Goal: Task Accomplishment & Management: Complete application form

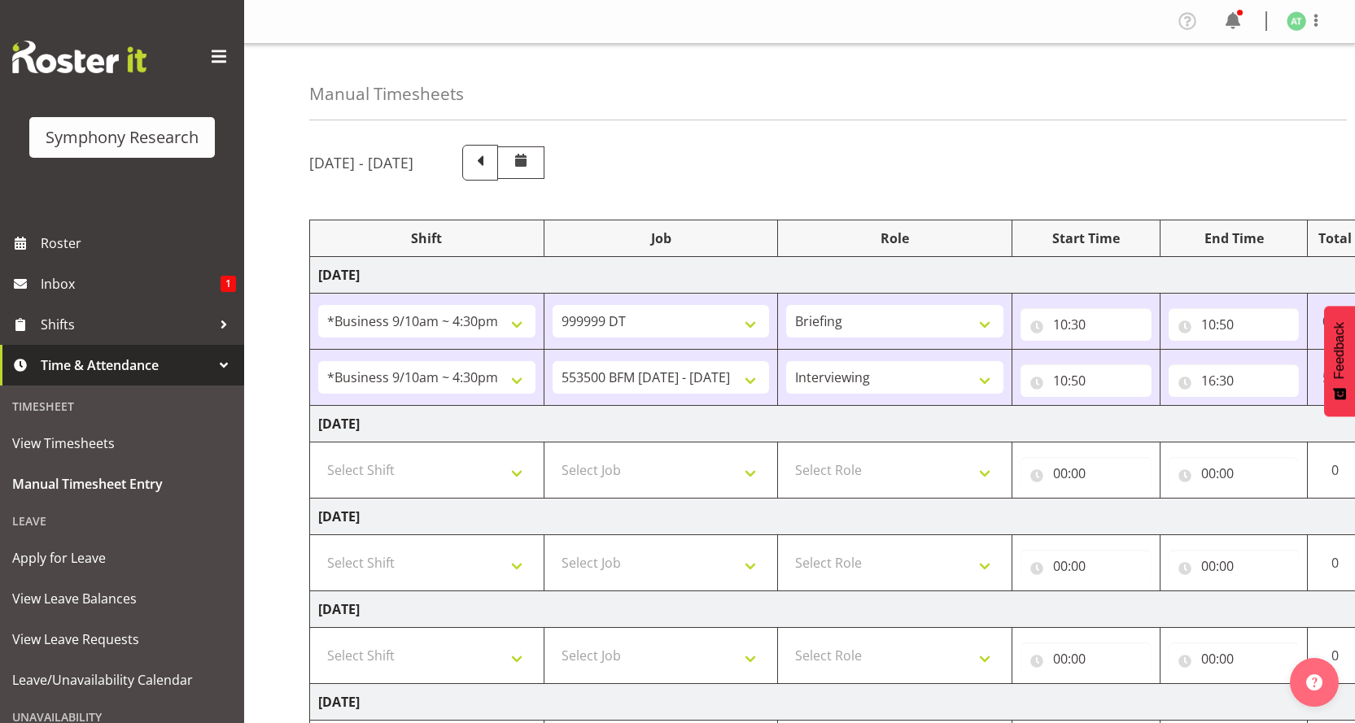
select select "26078"
select select "760"
select select "26078"
select select "10242"
select select "47"
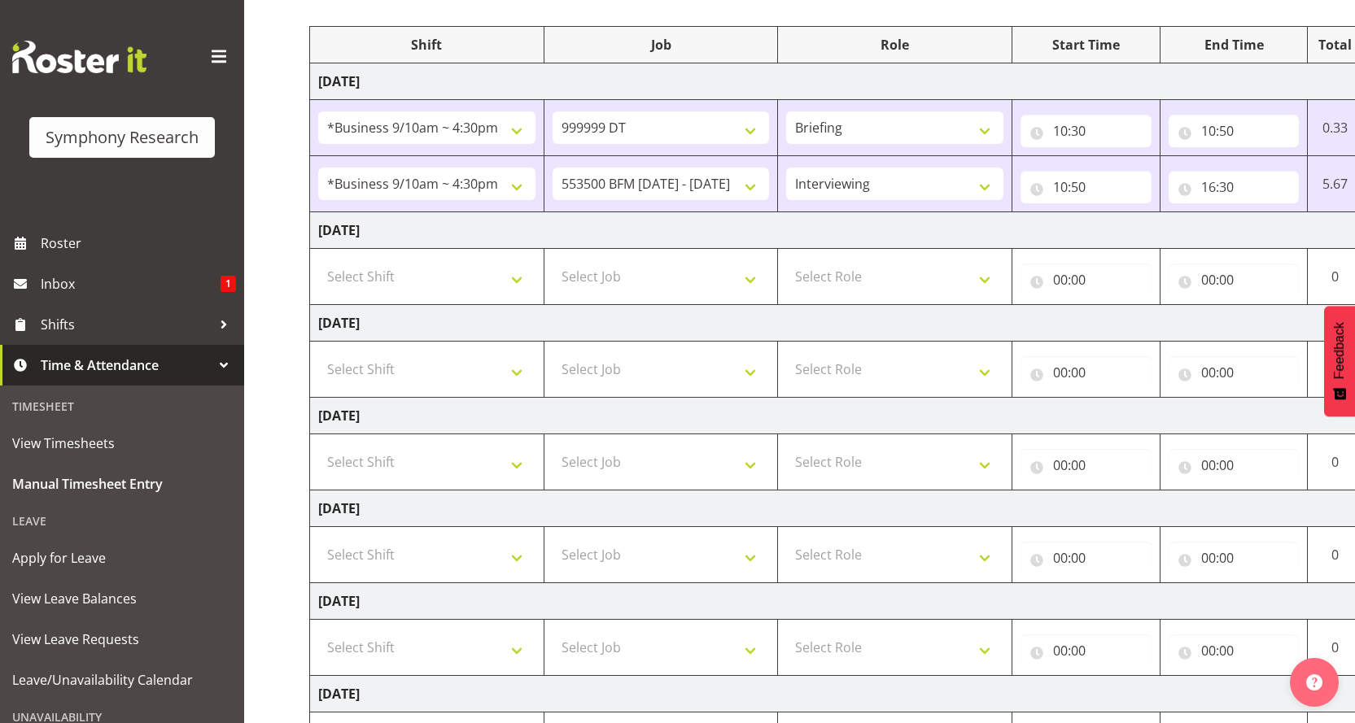
scroll to position [0, 81]
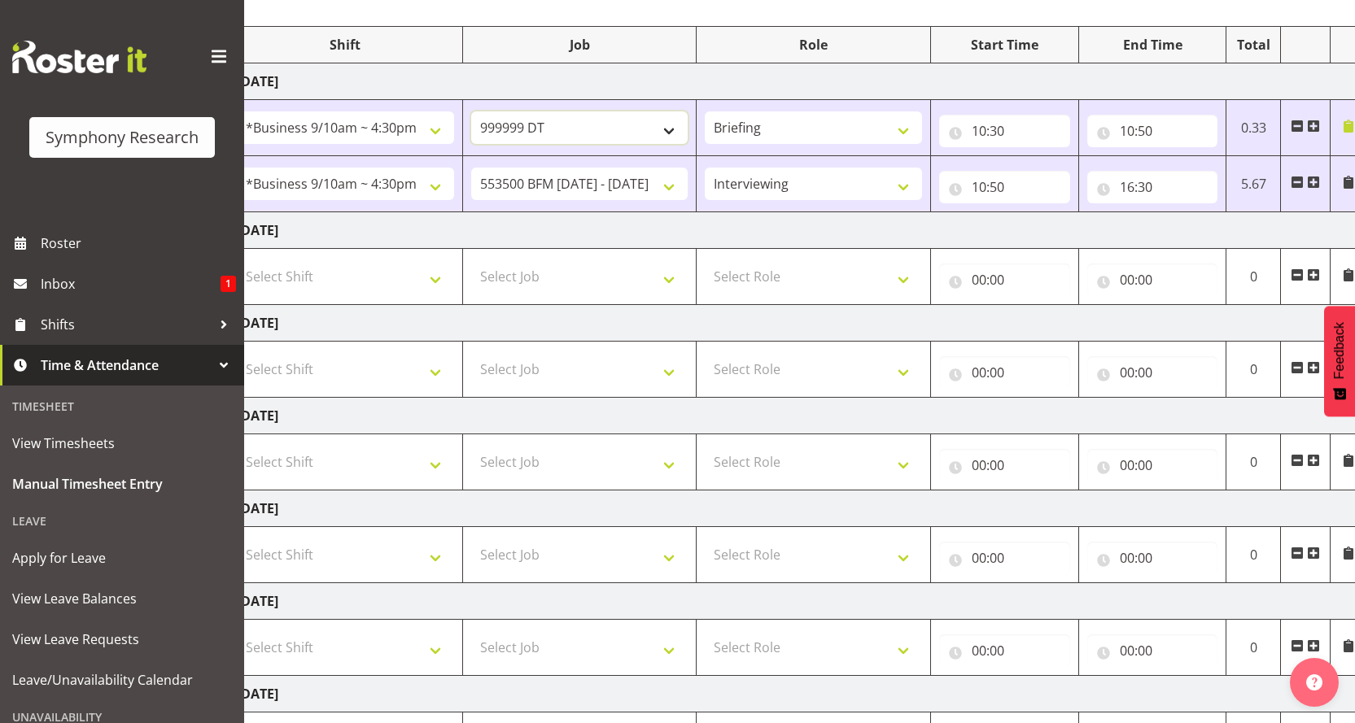
click at [680, 111] on select "550060 IF Admin 553492 World Poll Aus Wave 2 Main 2025 553493 World Poll NZ Wav…" at bounding box center [579, 127] width 217 height 33
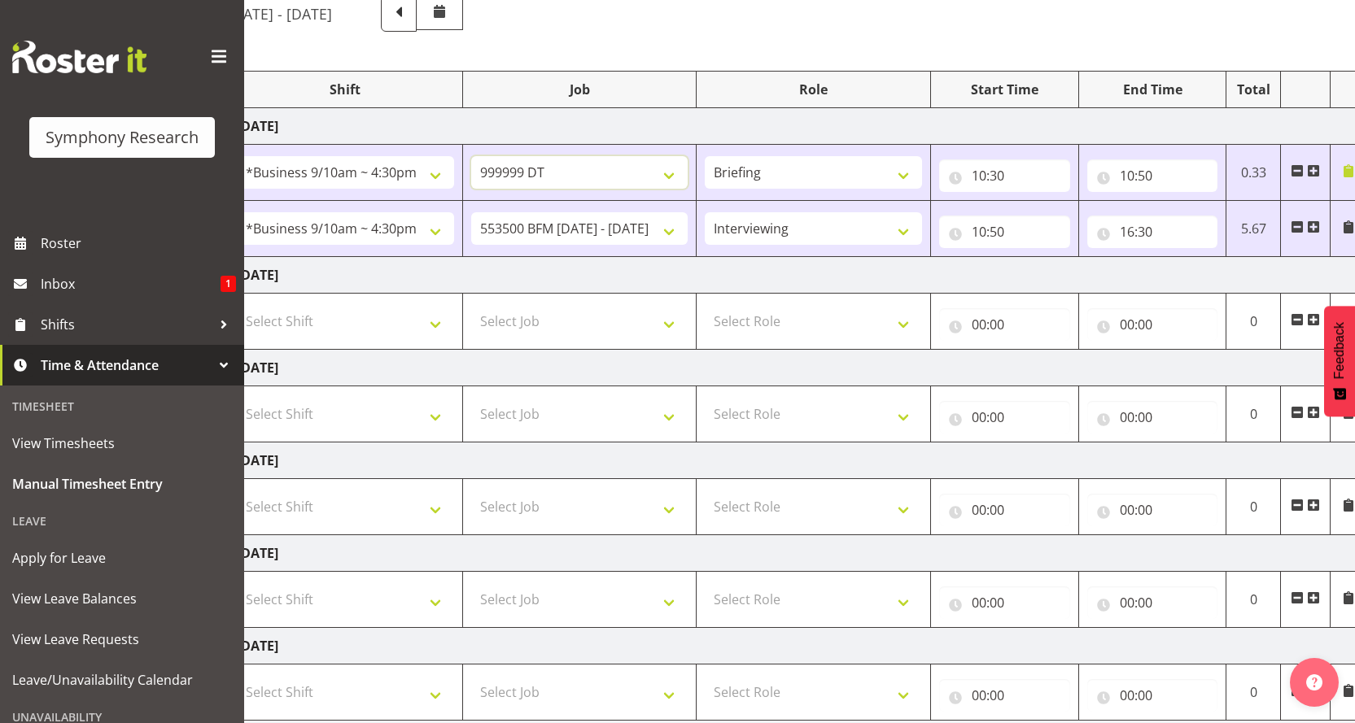
scroll to position [31, 0]
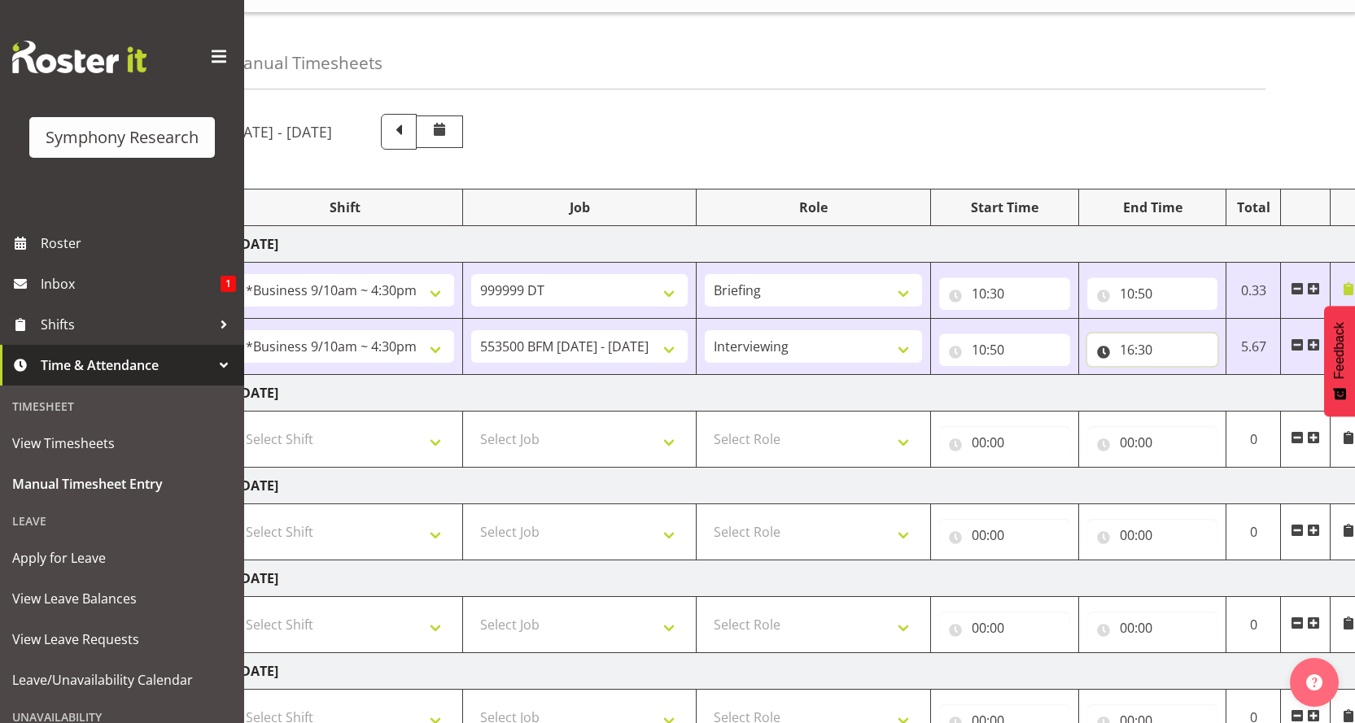
click at [1136, 334] on input "16:30" at bounding box center [1152, 350] width 131 height 33
click at [1235, 376] on select "00 01 02 03 04 05 06 07 08 09 10 11 12 13 14 15 16 17 18 19 20 21 22 23 24 25 2…" at bounding box center [1240, 392] width 37 height 33
select select "25"
click at [1224, 376] on select "00 01 02 03 04 05 06 07 08 09 10 11 12 13 14 15 16 17 18 19 20 21 22 23 24 25 2…" at bounding box center [1240, 392] width 37 height 33
type input "16:25"
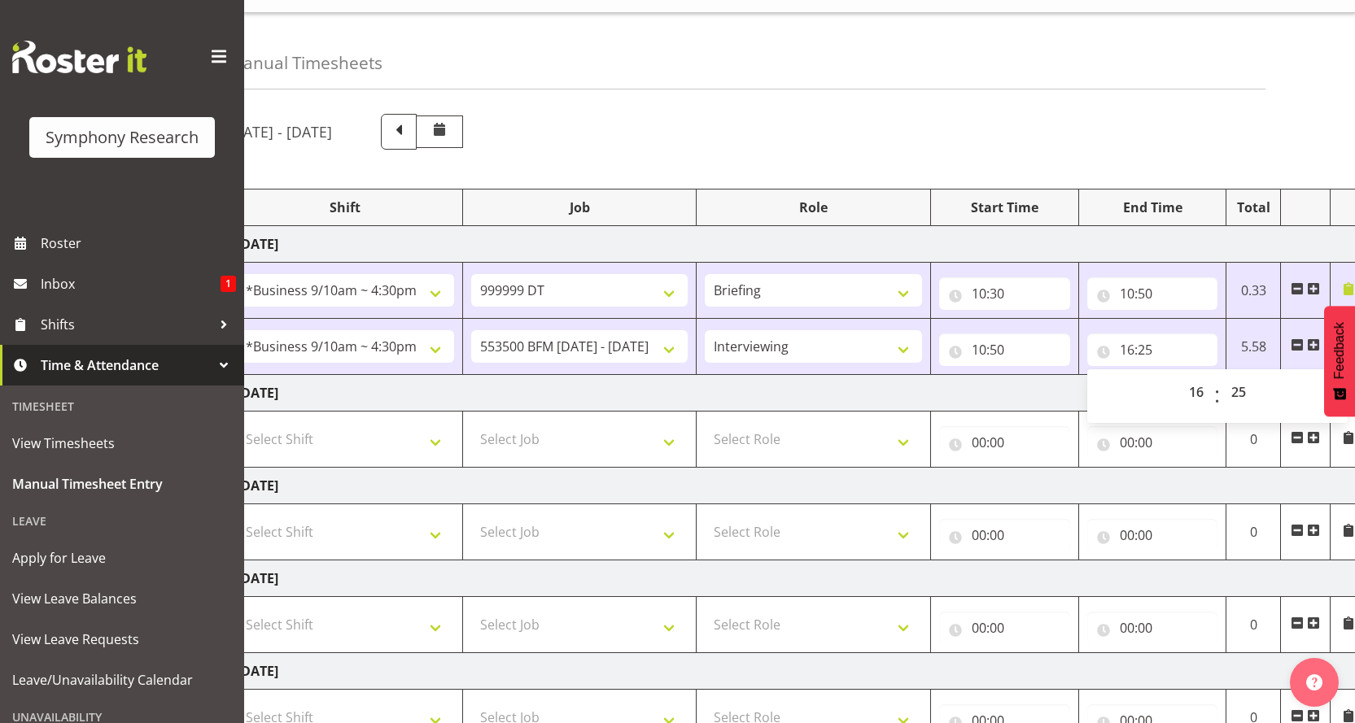
click at [1311, 338] on span at bounding box center [1313, 344] width 13 height 13
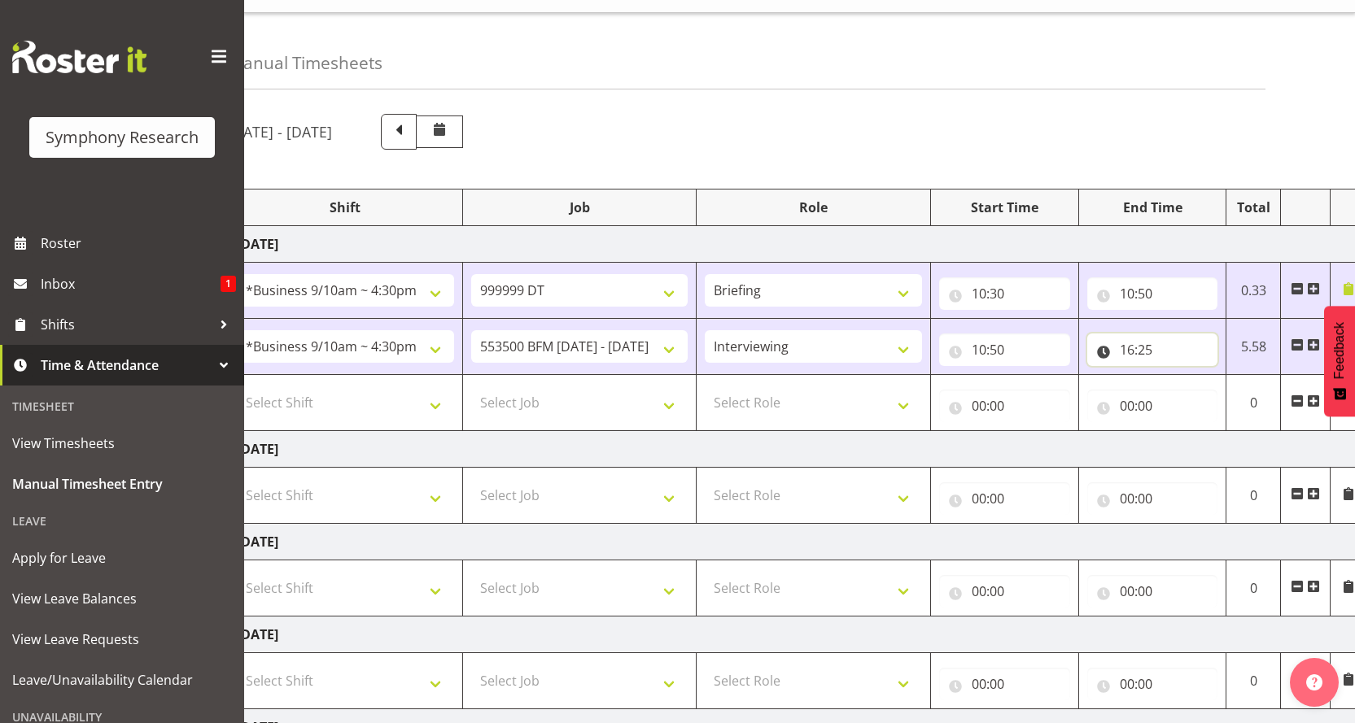
click at [1135, 334] on input "16:25" at bounding box center [1152, 350] width 131 height 33
click at [1237, 376] on select "00 01 02 03 04 05 06 07 08 09 10 11 12 13 14 15 16 17 18 19 20 21 22 23 24 25 2…" at bounding box center [1240, 392] width 37 height 33
select select "22"
click at [1224, 376] on select "00 01 02 03 04 05 06 07 08 09 10 11 12 13 14 15 16 17 18 19 20 21 22 23 24 25 2…" at bounding box center [1240, 392] width 37 height 33
type input "16:22"
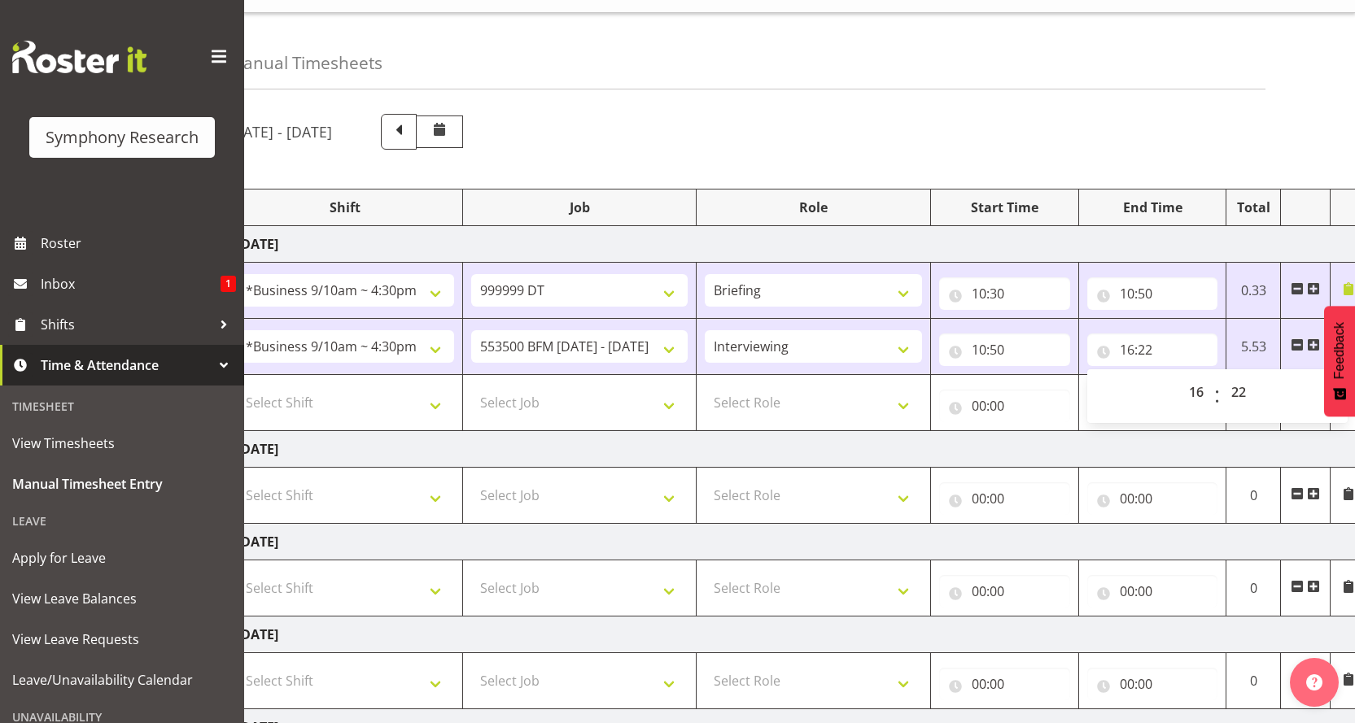
click at [1310, 338] on span at bounding box center [1313, 344] width 13 height 13
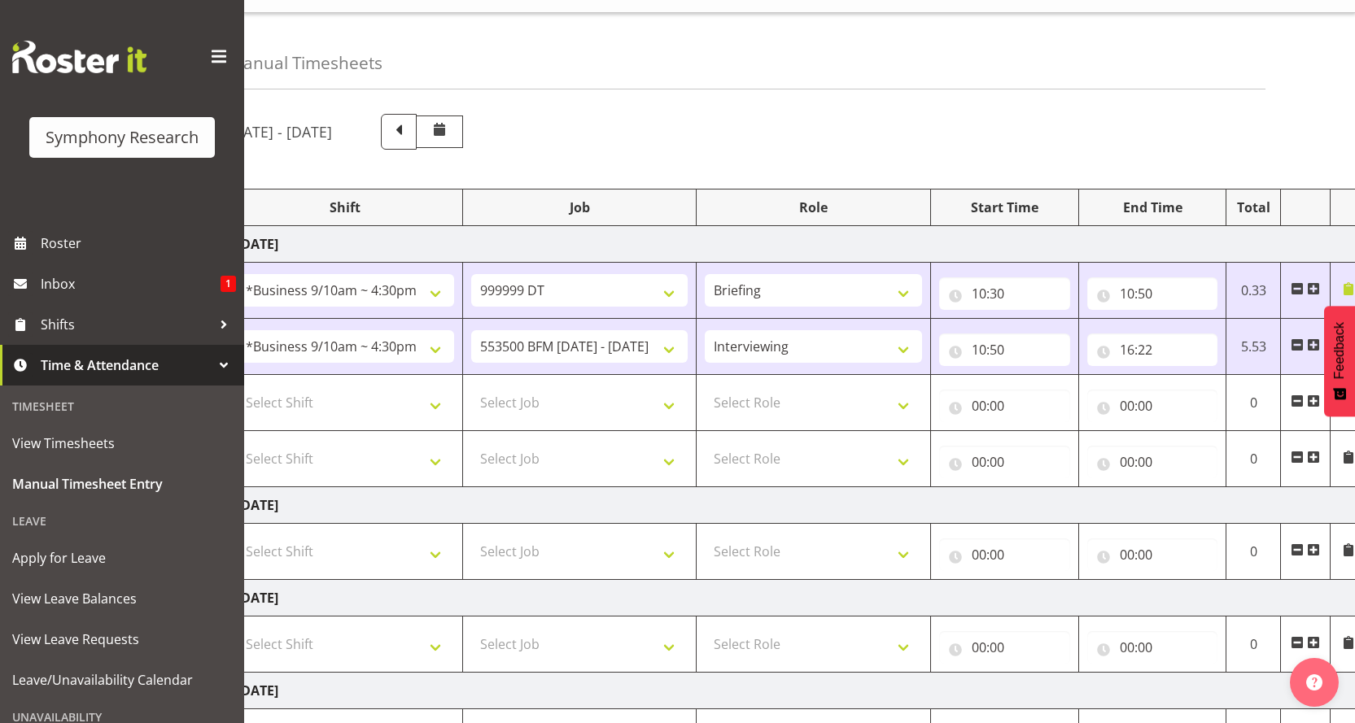
click at [1298, 451] on span at bounding box center [1296, 457] width 13 height 13
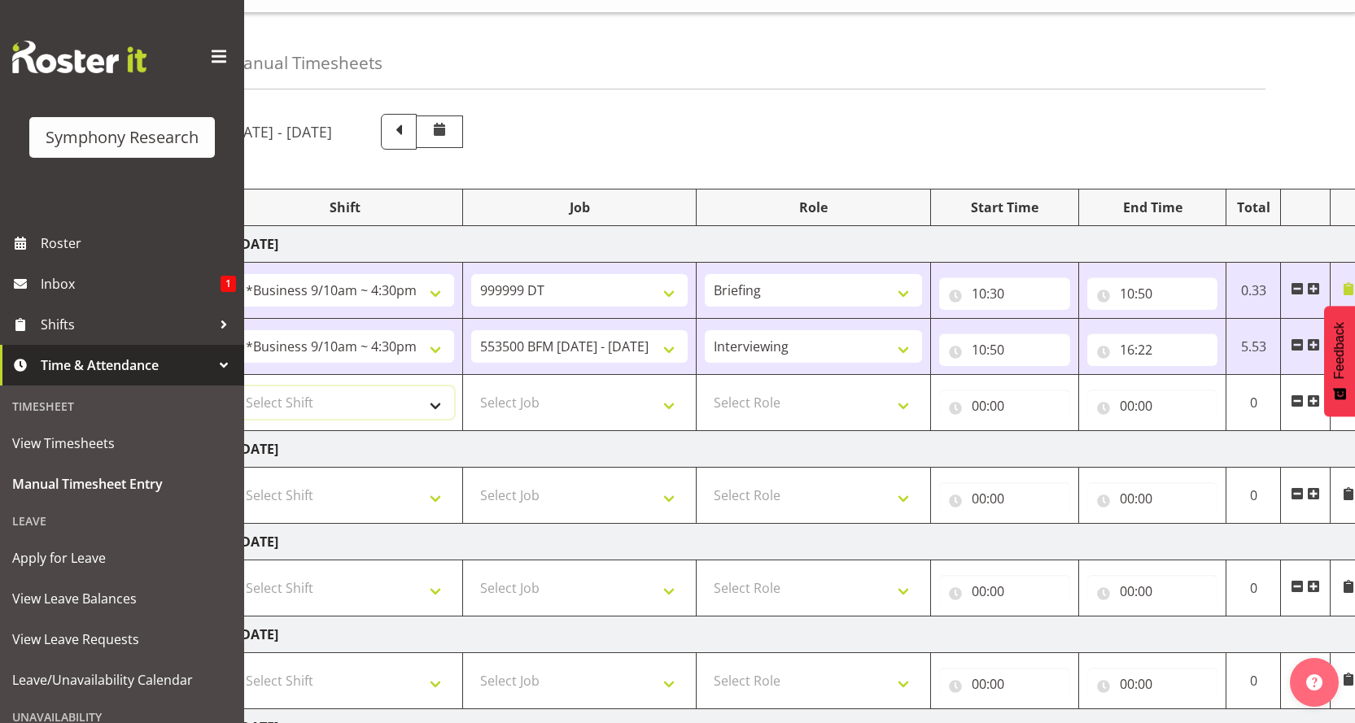
click at [443, 386] on select "Select Shift !!Weekend Residential (Roster IT Shift Label) *Business 9/10am ~ 4…" at bounding box center [345, 402] width 217 height 33
select select "26078"
click at [237, 386] on select "Select Shift !!Weekend Residential (Roster IT Shift Label) *Business 9/10am ~ 4…" at bounding box center [345, 402] width 217 height 33
click at [676, 386] on select "Select Job 550060 IF Admin 553492 World Poll Aus Wave 2 Main 2025 553493 World …" at bounding box center [579, 402] width 217 height 33
select select "10499"
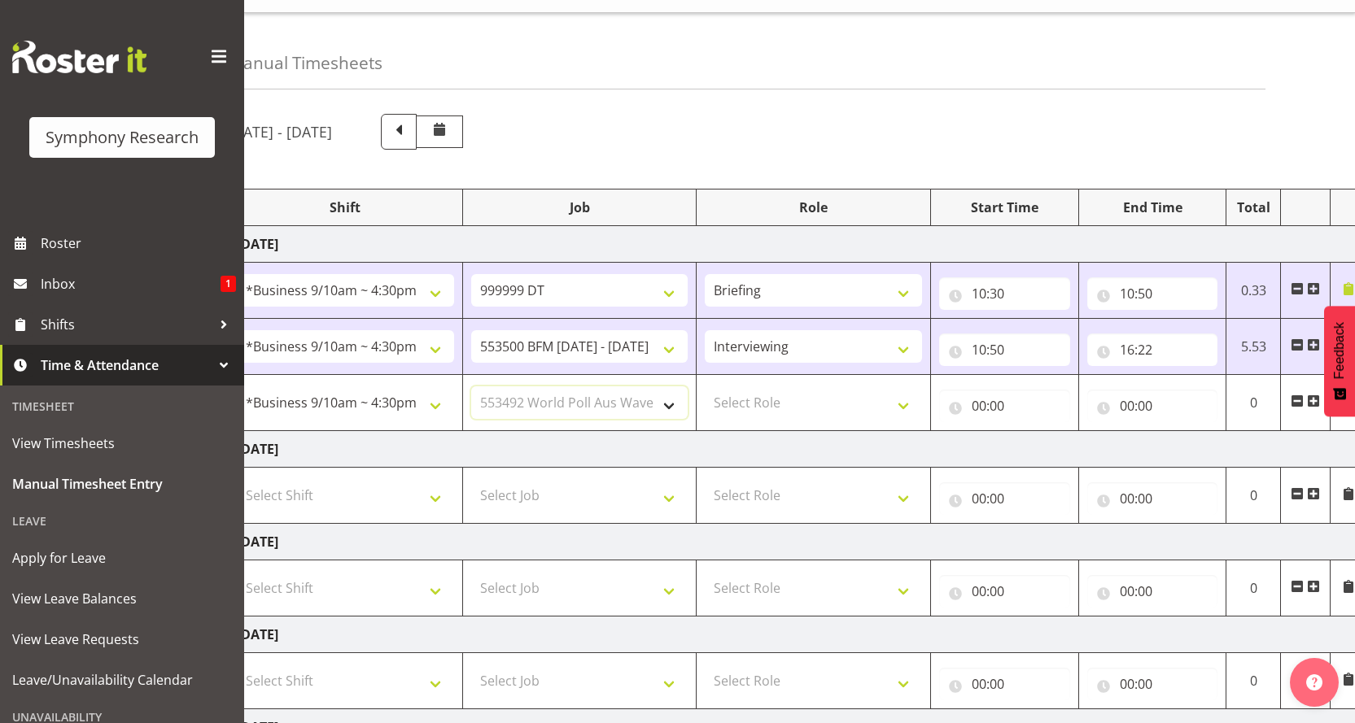
click at [471, 386] on select "Select Job 550060 IF Admin 553492 World Poll Aus Wave 2 Main 2025 553493 World …" at bounding box center [579, 402] width 217 height 33
click at [919, 386] on select "Select Role Briefing Interviewing" at bounding box center [813, 402] width 217 height 33
select select "47"
click at [706, 386] on select "Select Role Briefing Interviewing" at bounding box center [813, 402] width 217 height 33
click at [981, 390] on input "00:00" at bounding box center [1004, 406] width 131 height 33
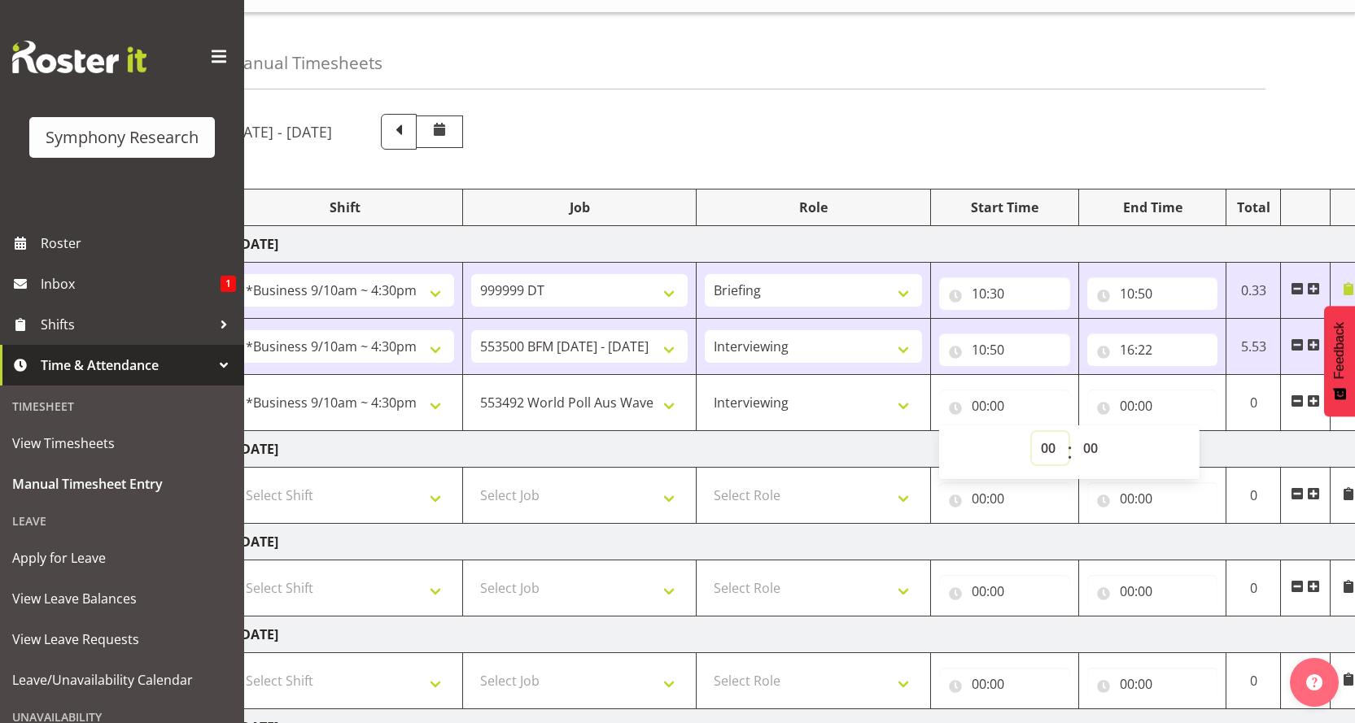
click at [1057, 432] on select "00 01 02 03 04 05 06 07 08 09 10 11 12 13 14 15 16 17 18 19 20 21 22 23" at bounding box center [1050, 448] width 37 height 33
select select "16"
click at [1044, 432] on select "00 01 02 03 04 05 06 07 08 09 10 11 12 13 14 15 16 17 18 19 20 21 22 23" at bounding box center [1050, 448] width 37 height 33
type input "16:00"
click at [1090, 432] on select "00 01 02 03 04 05 06 07 08 09 10 11 12 13 14 15 16 17 18 19 20 21 22 23 24 25 2…" at bounding box center [1092, 448] width 37 height 33
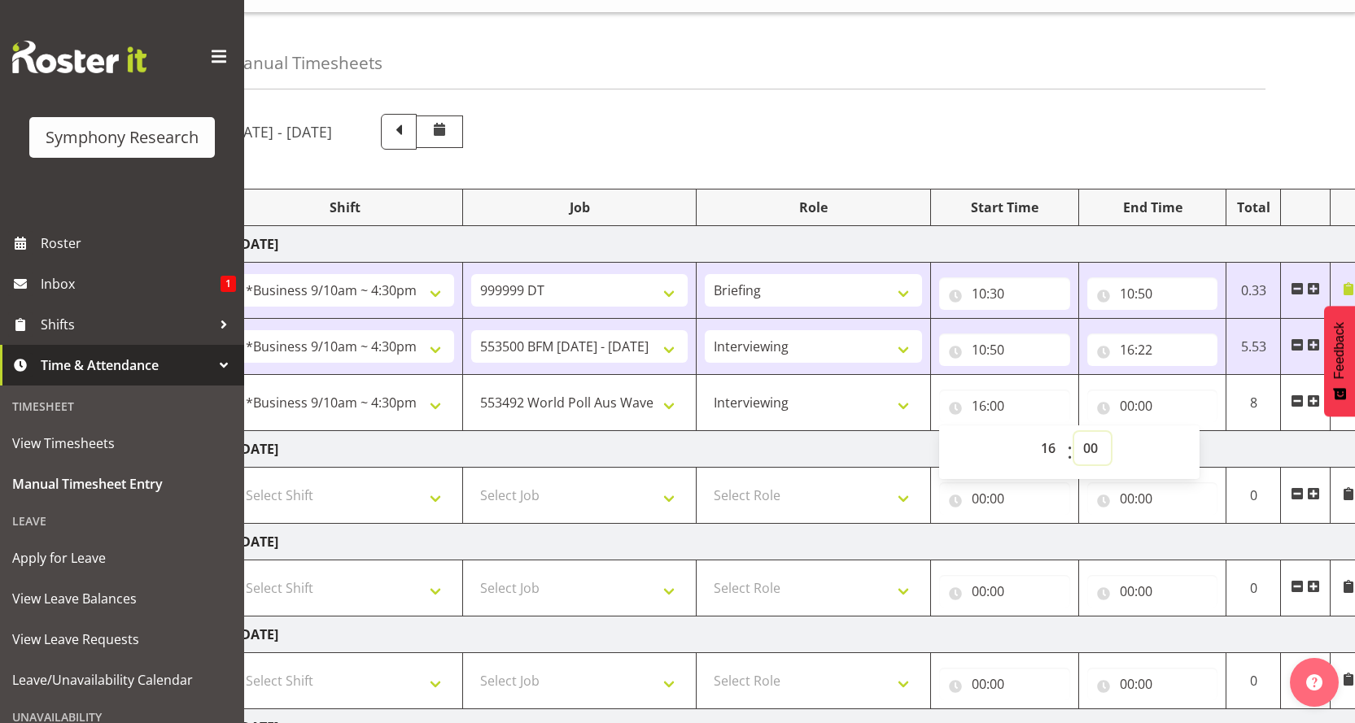
select select "22"
click at [1076, 432] on select "00 01 02 03 04 05 06 07 08 09 10 11 12 13 14 15 16 17 18 19 20 21 22 23 24 25 2…" at bounding box center [1092, 448] width 37 height 33
type input "16:22"
click at [1127, 390] on input "00:00" at bounding box center [1152, 406] width 131 height 33
click at [1201, 432] on select "00 01 02 03 04 05 06 07 08 09 10 11 12 13 14 15 16 17 18 19 20 21 22 23" at bounding box center [1198, 448] width 37 height 33
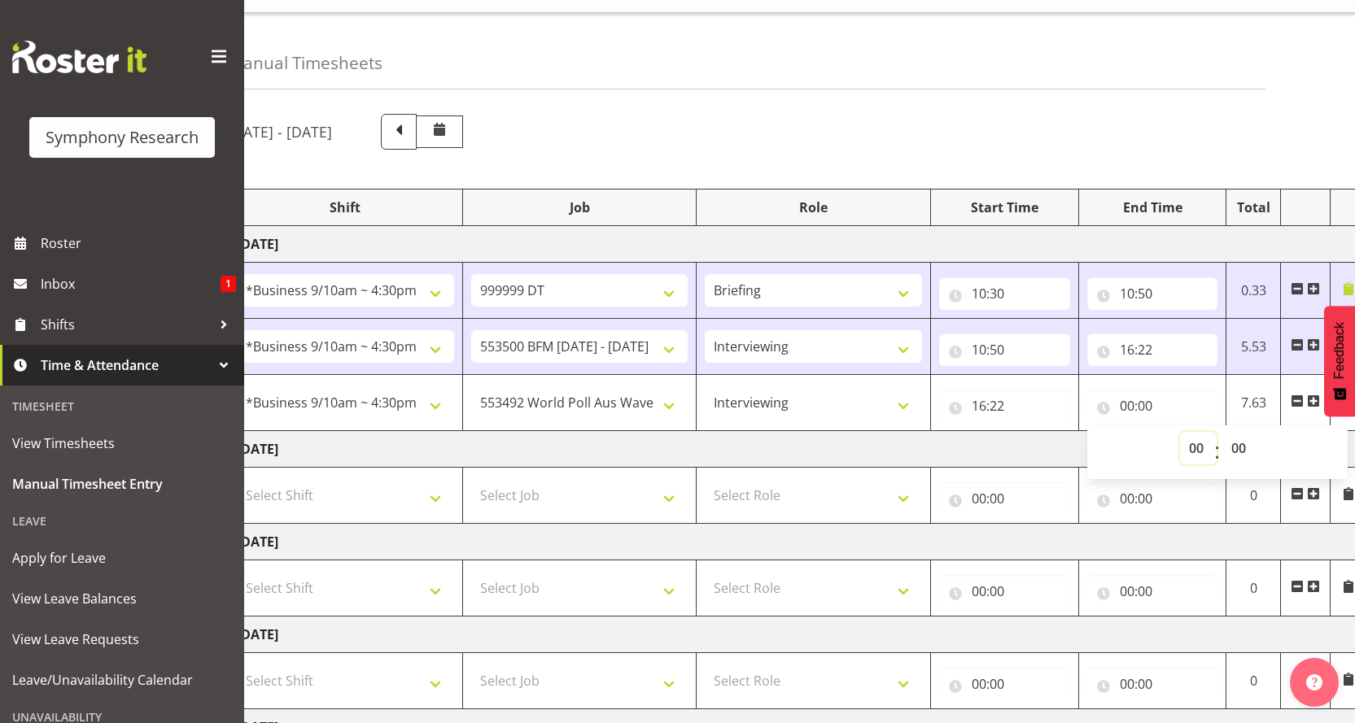
select select "16"
click at [1192, 432] on select "00 01 02 03 04 05 06 07 08 09 10 11 12 13 14 15 16 17 18 19 20 21 22 23" at bounding box center [1198, 448] width 37 height 33
type input "16:00"
click at [1242, 432] on select "00 01 02 03 04 05 06 07 08 09 10 11 12 13 14 15 16 17 18 19 20 21 22 23 24 25 2…" at bounding box center [1240, 448] width 37 height 33
select select "27"
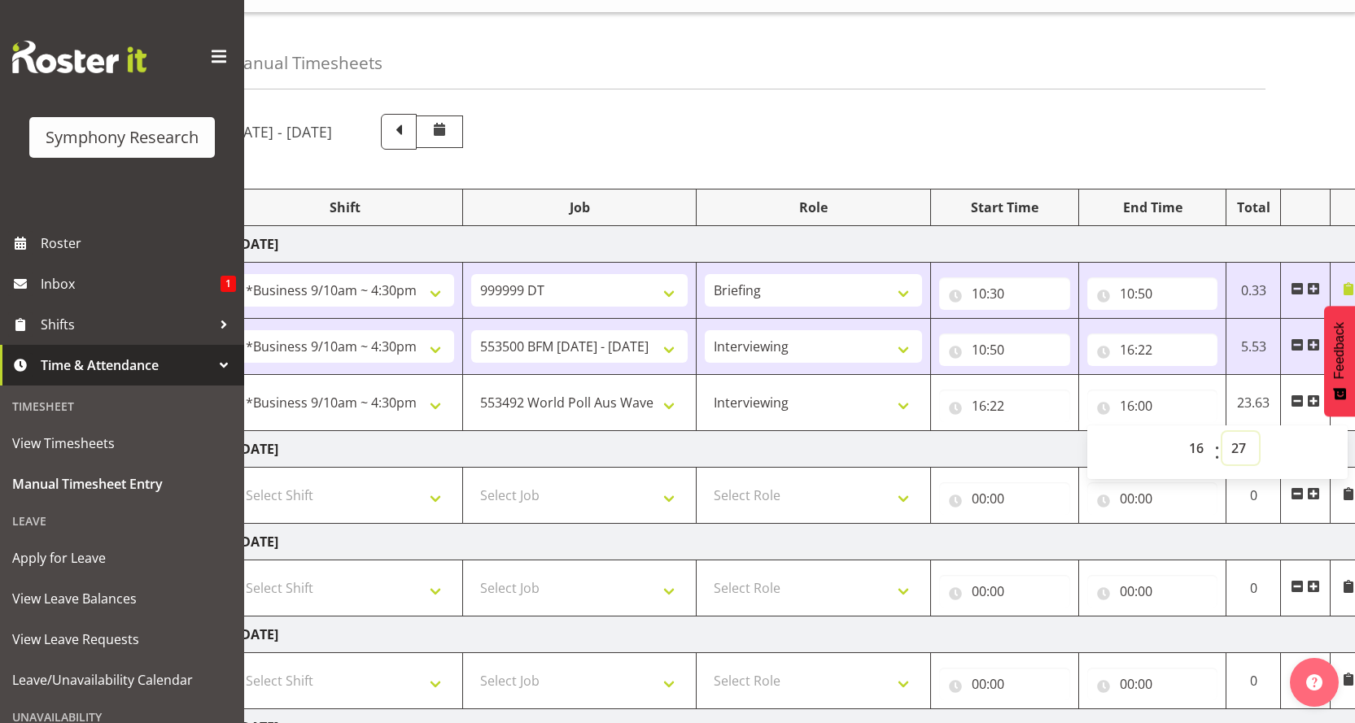
click at [1224, 432] on select "00 01 02 03 04 05 06 07 08 09 10 11 12 13 14 15 16 17 18 19 20 21 22 23 24 25 2…" at bounding box center [1240, 448] width 37 height 33
type input "16:27"
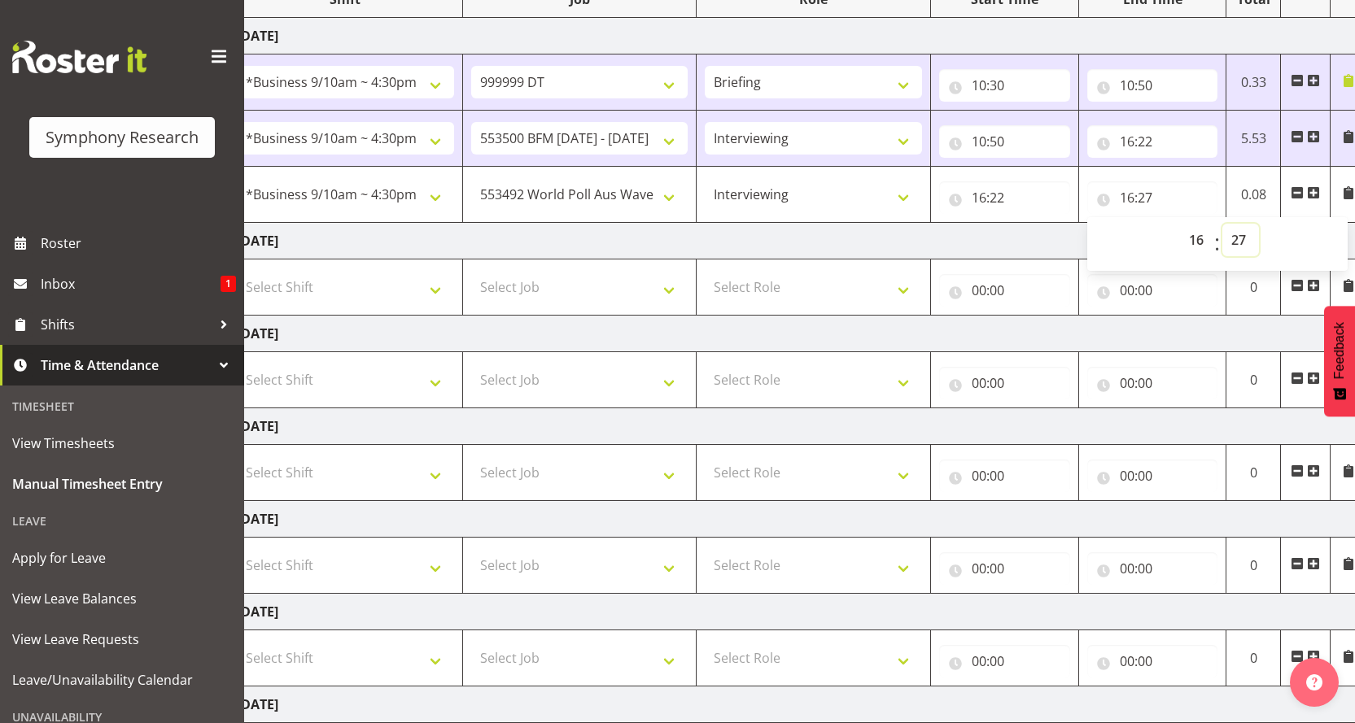
scroll to position [242, 0]
